Goal: Task Accomplishment & Management: Manage account settings

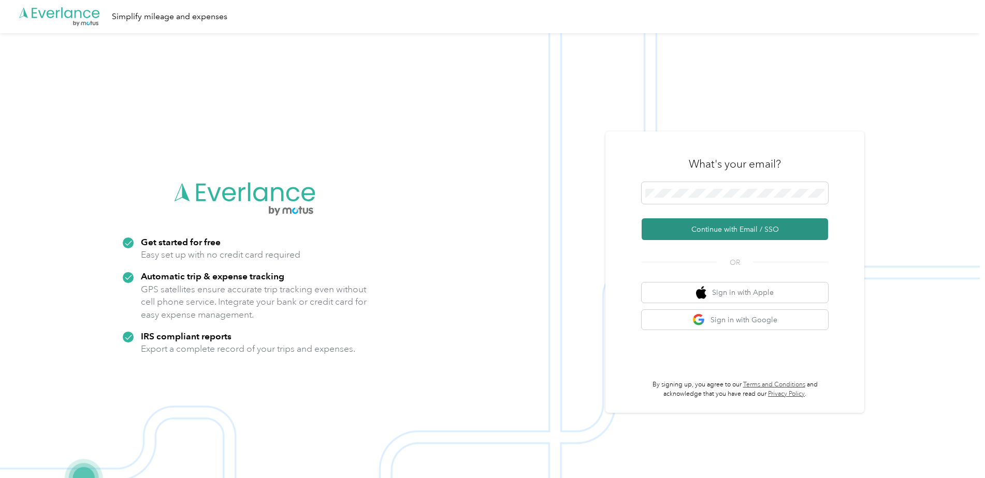
click at [754, 233] on button "Continue with Email / SSO" at bounding box center [734, 229] width 186 height 22
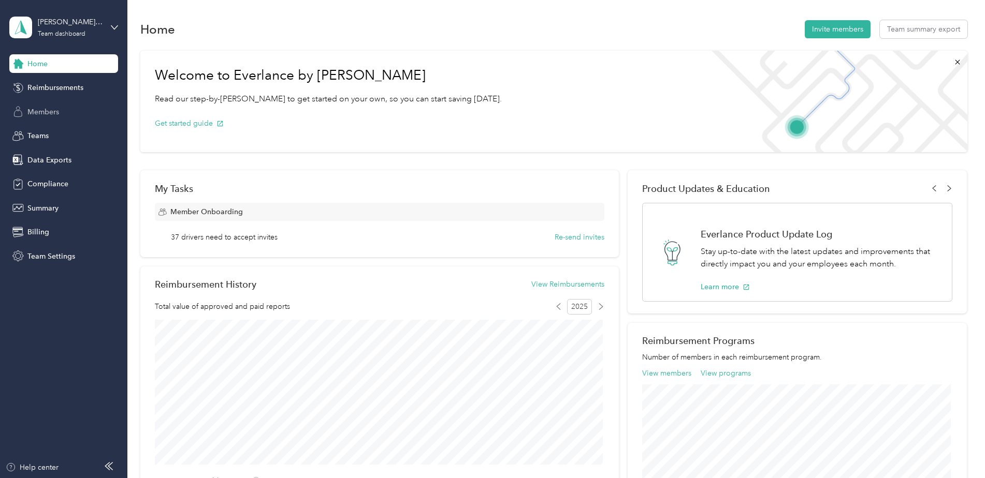
click at [41, 107] on span "Members" at bounding box center [43, 112] width 32 height 11
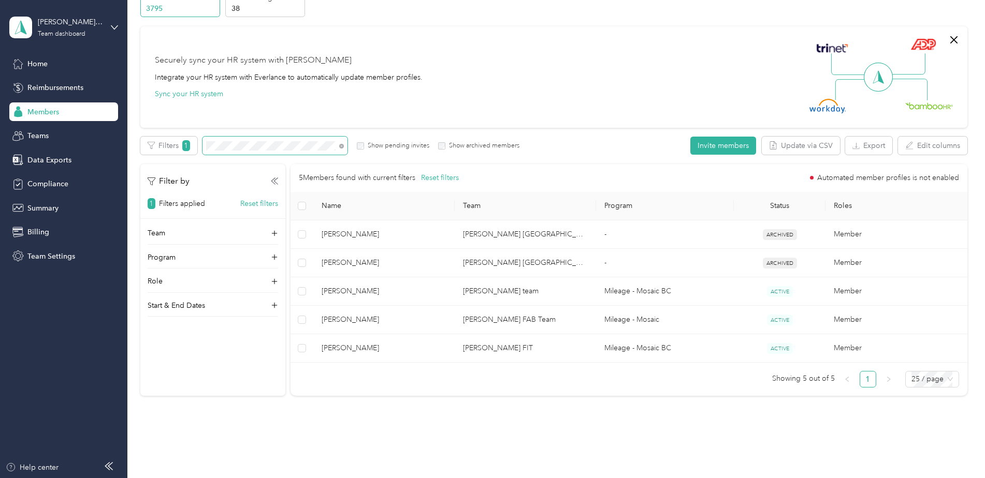
scroll to position [38, 0]
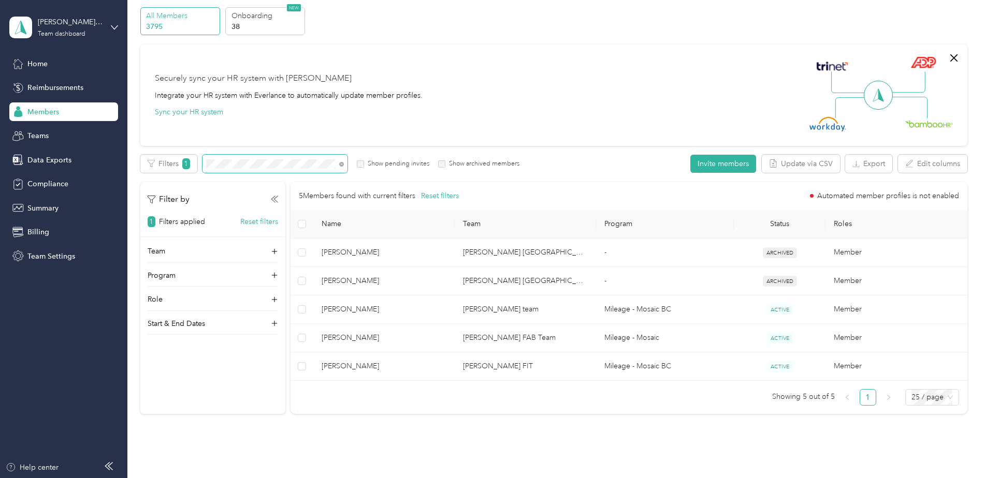
click at [204, 164] on span at bounding box center [274, 164] width 145 height 18
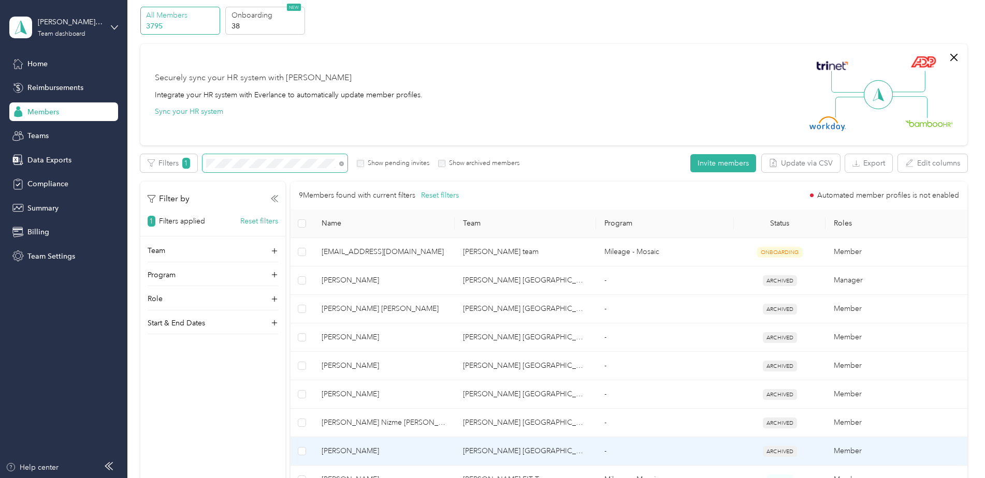
scroll to position [38, 0]
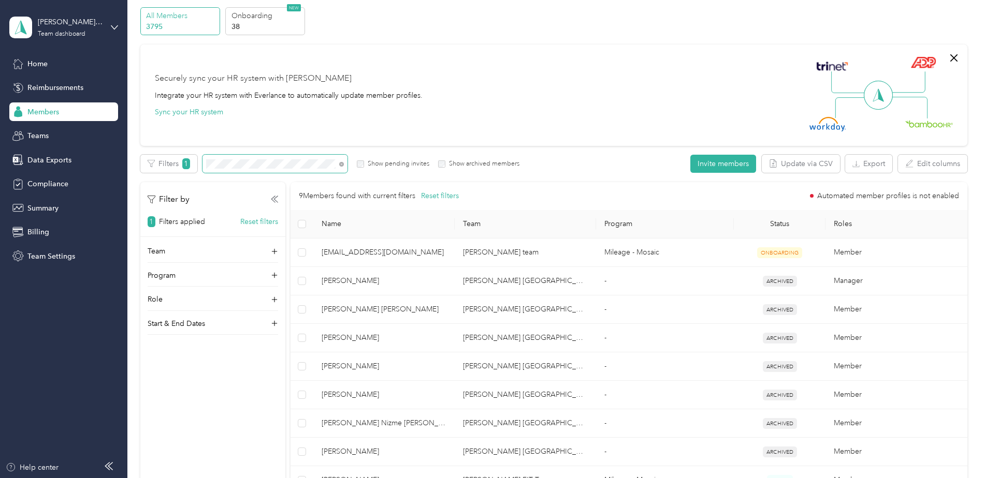
click at [201, 161] on div "Filters 1 Show pending invites Show archived members" at bounding box center [329, 164] width 379 height 18
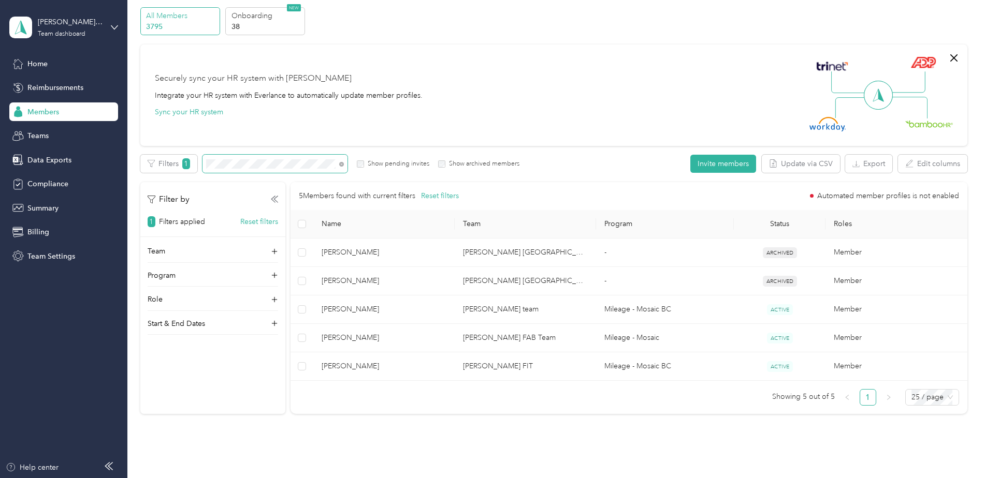
drag, startPoint x: 265, startPoint y: 169, endPoint x: 202, endPoint y: 158, distance: 64.1
click at [201, 158] on div "Filters 1 Show pending invites Show archived members" at bounding box center [329, 164] width 379 height 18
click at [173, 159] on div "Filters 1 Show pending invites Show archived members" at bounding box center [329, 164] width 379 height 18
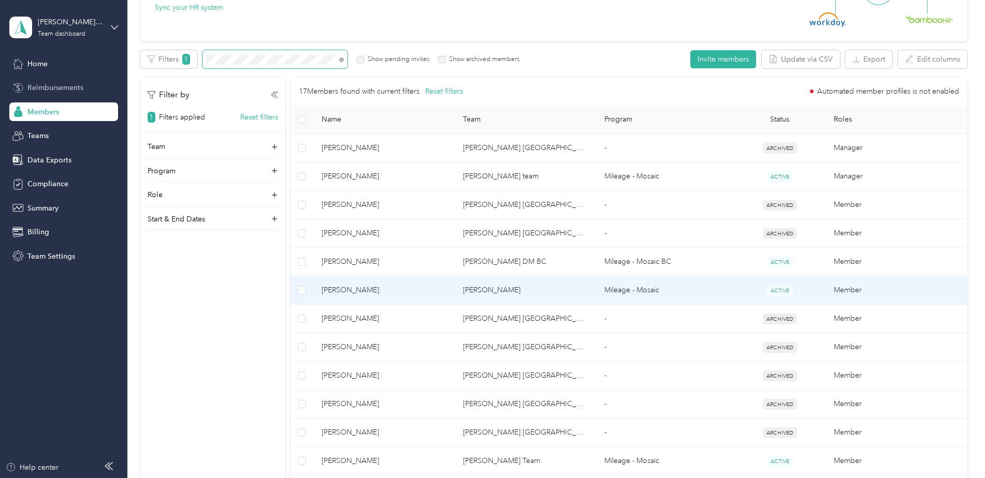
scroll to position [38, 0]
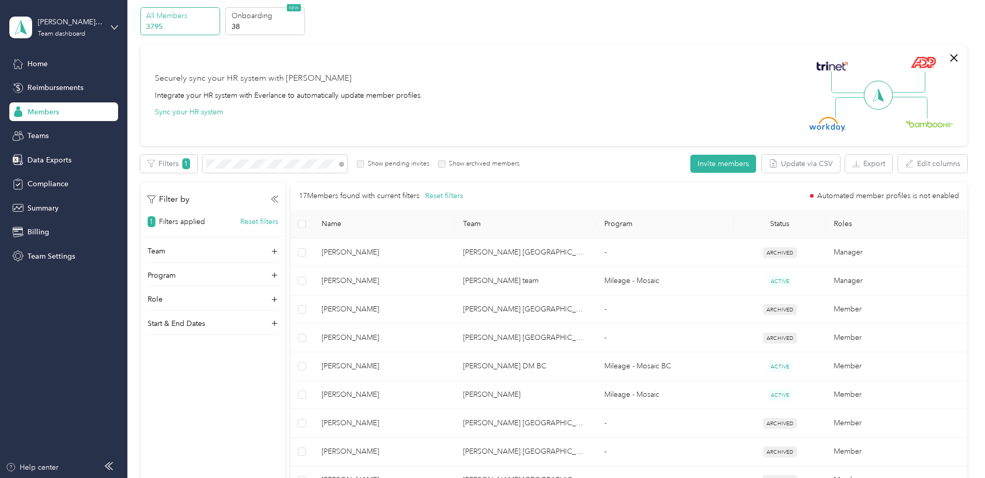
click at [49, 107] on span "Members" at bounding box center [43, 112] width 32 height 11
click at [174, 159] on div "Filters 1 Show pending invites Show archived members" at bounding box center [329, 164] width 379 height 18
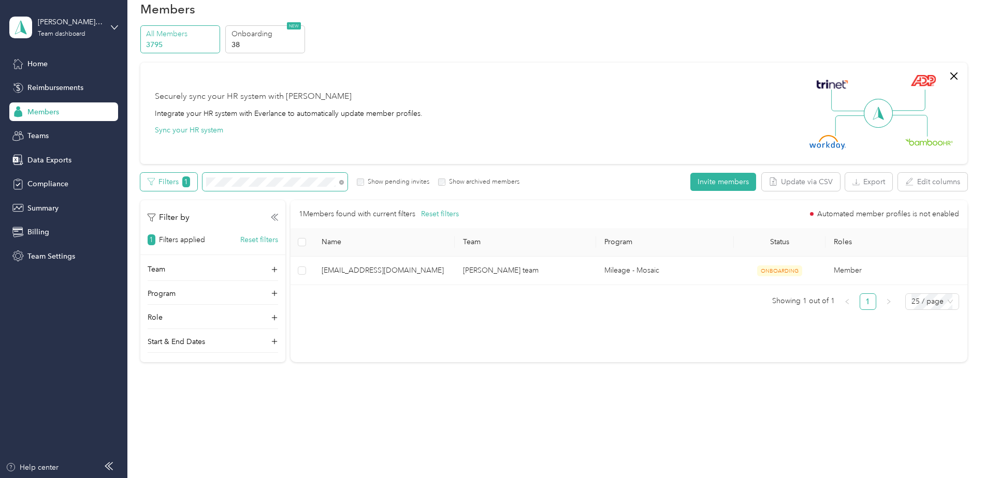
scroll to position [20, 0]
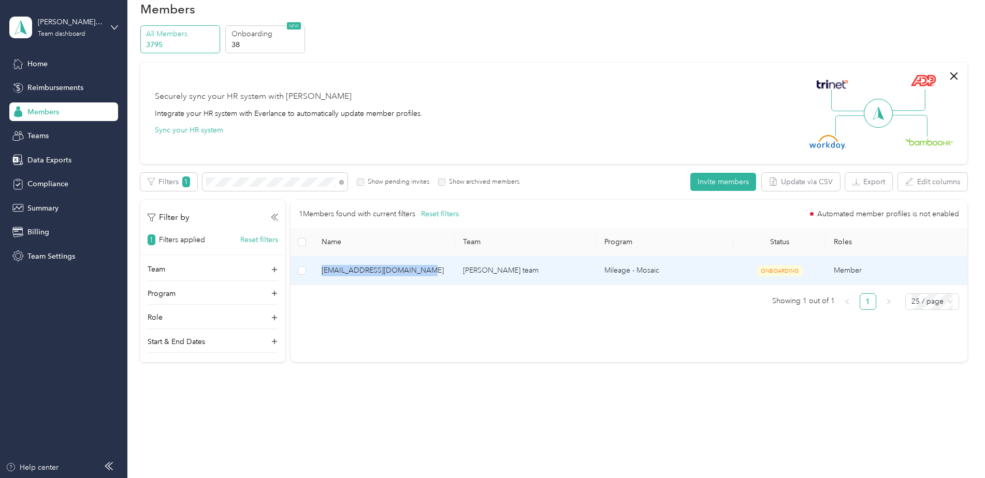
drag, startPoint x: 422, startPoint y: 271, endPoint x: 322, endPoint y: 271, distance: 99.4
click at [322, 271] on span "[EMAIL_ADDRESS][DOMAIN_NAME]" at bounding box center [383, 270] width 125 height 11
drag, startPoint x: 322, startPoint y: 271, endPoint x: 348, endPoint y: 272, distance: 25.9
copy span "[EMAIL_ADDRESS][DOMAIN_NAME]"
click at [566, 274] on td "[PERSON_NAME] team" at bounding box center [524, 271] width 141 height 28
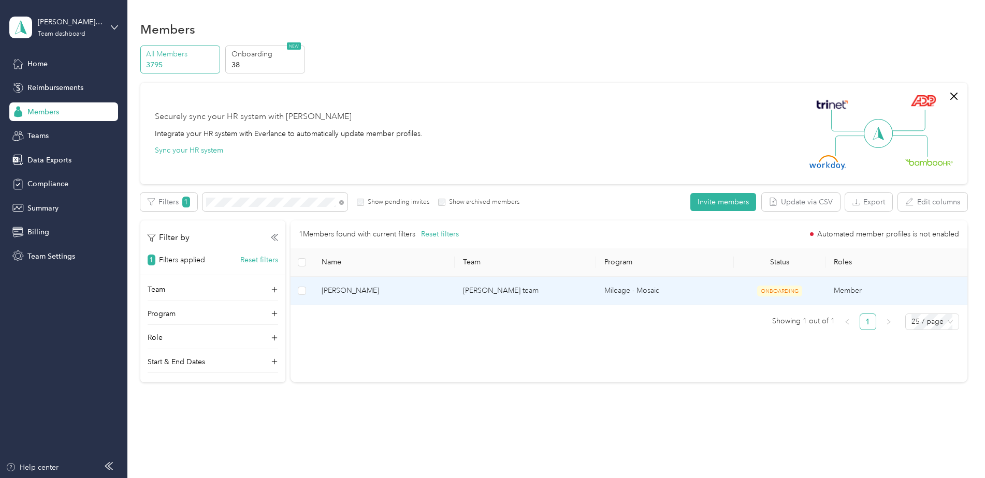
click at [428, 297] on td "Mohammed Muqtadir" at bounding box center [383, 291] width 141 height 28
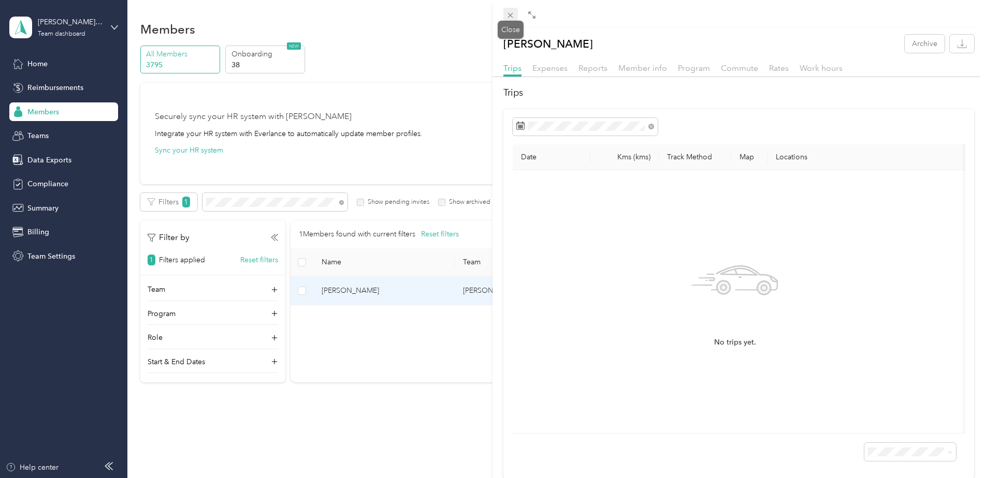
click at [506, 13] on icon at bounding box center [510, 15] width 9 height 9
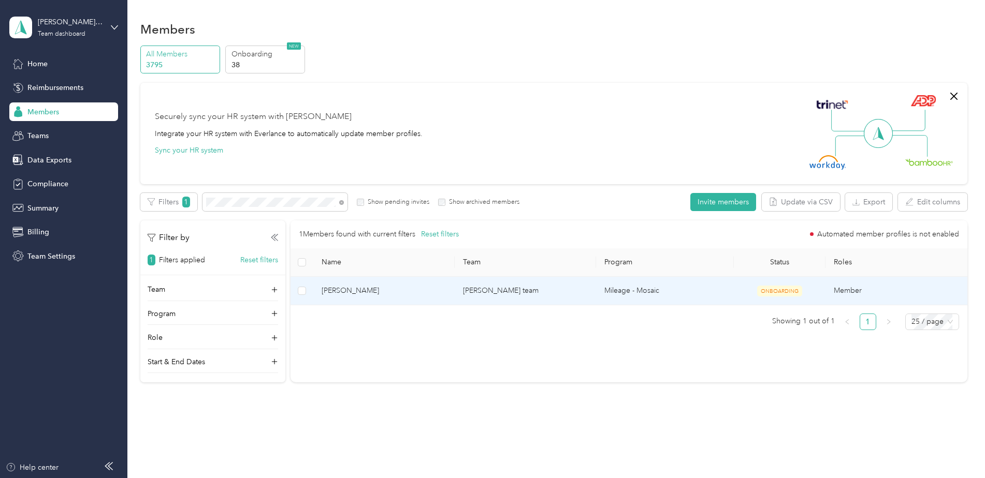
click at [432, 286] on span "Mohammed Muqtadir" at bounding box center [383, 290] width 125 height 11
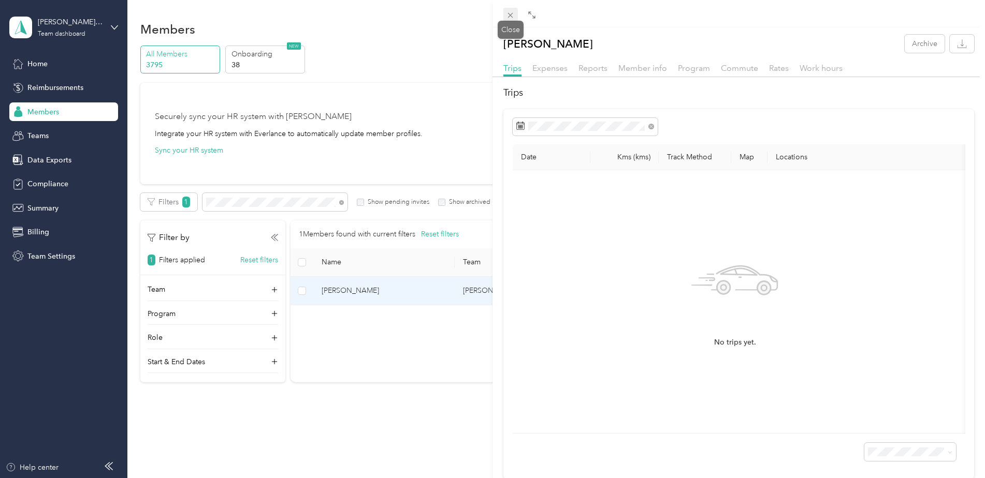
click at [509, 13] on icon at bounding box center [510, 15] width 9 height 9
